Goal: Task Accomplishment & Management: Use online tool/utility

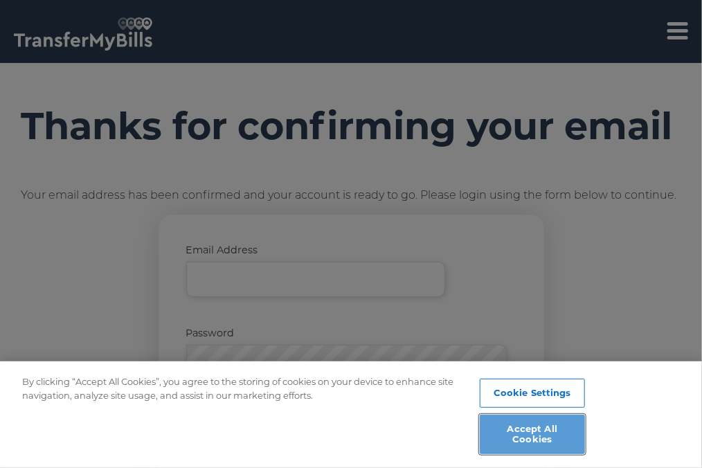
click at [522, 435] on button "Accept All Cookies" at bounding box center [532, 434] width 105 height 39
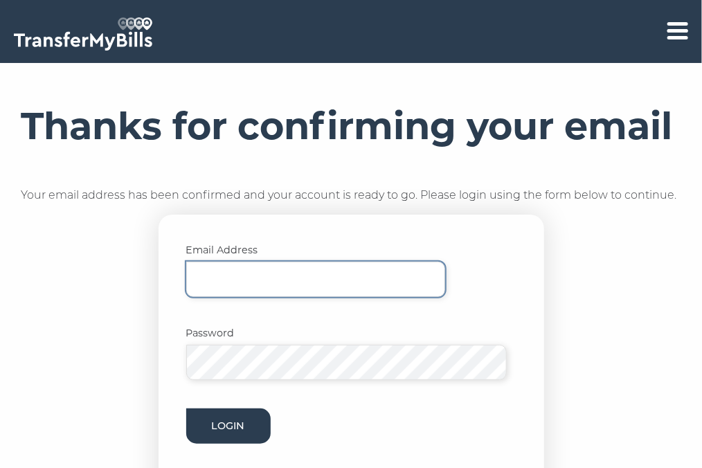
click at [236, 278] on input "Email Address" at bounding box center [315, 279] width 259 height 35
type input "[EMAIL_ADDRESS][DOMAIN_NAME]"
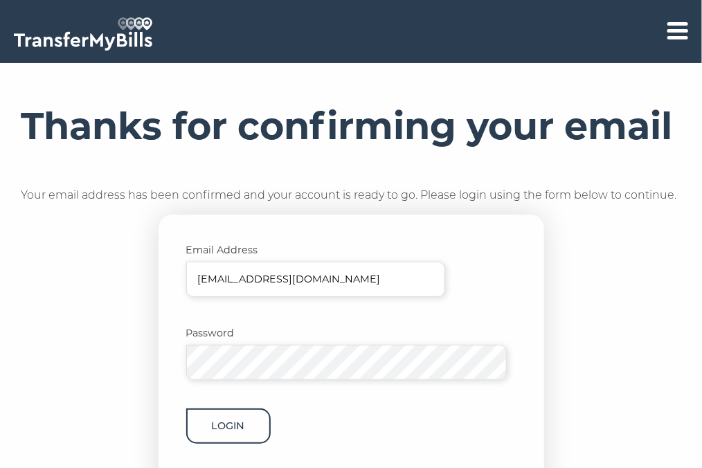
click at [235, 427] on button "Login" at bounding box center [228, 425] width 84 height 35
click at [238, 428] on button "Login" at bounding box center [228, 425] width 84 height 35
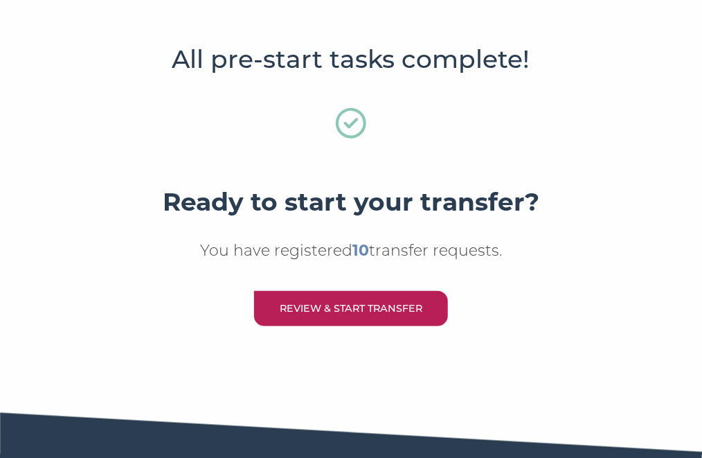
scroll to position [382, 0]
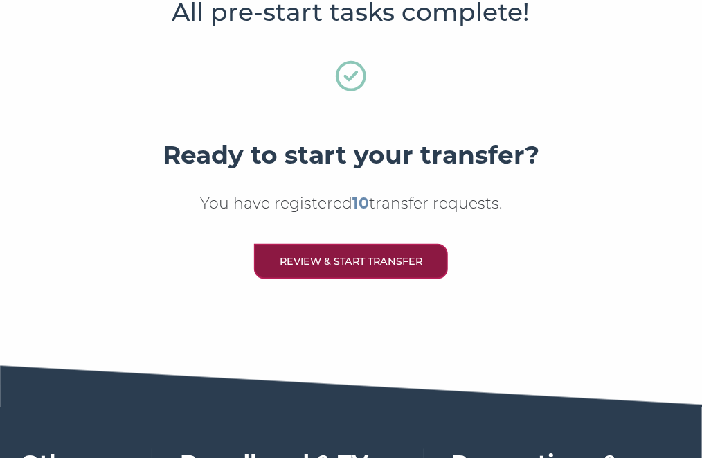
click at [354, 279] on link "Review & Start Transfer" at bounding box center [351, 261] width 194 height 35
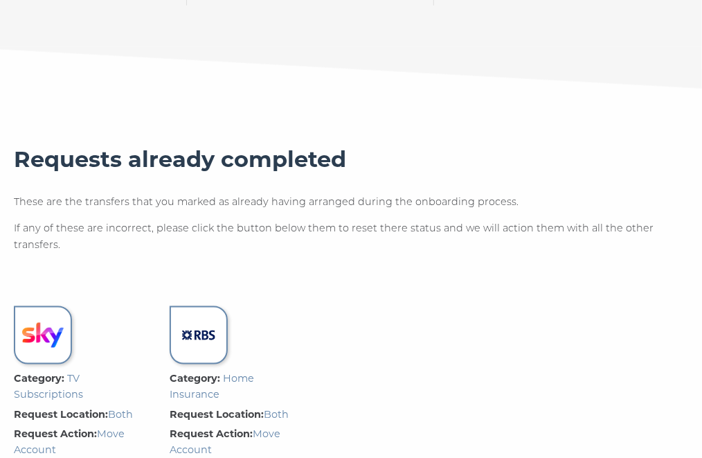
scroll to position [524, 0]
